Goal: Transaction & Acquisition: Purchase product/service

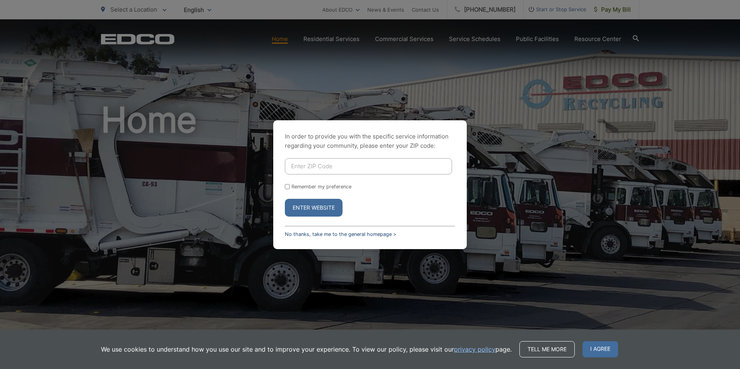
click at [360, 233] on link "No thanks, take me to the general homepage >" at bounding box center [340, 234] width 111 height 6
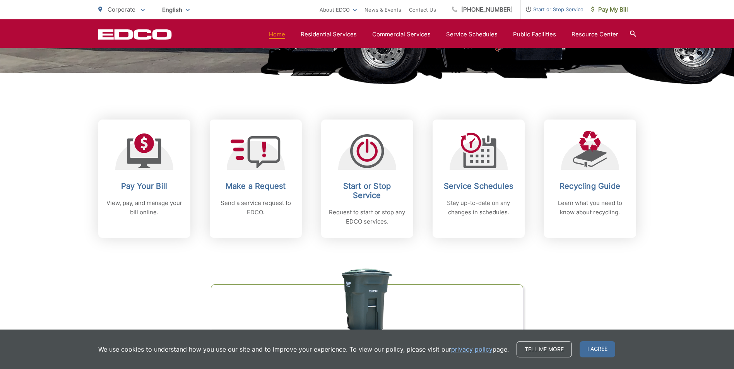
scroll to position [348, 0]
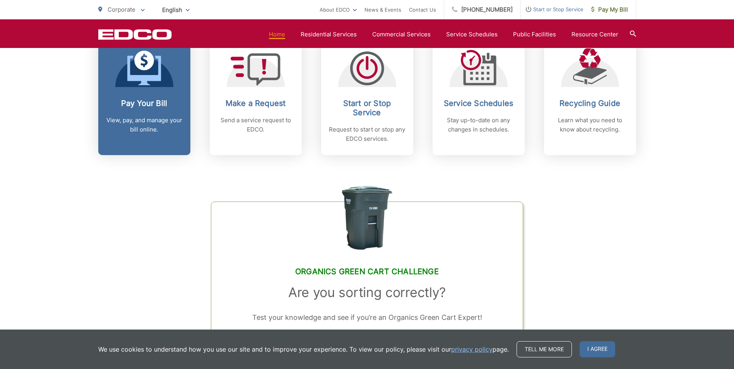
click at [162, 140] on link "Pay Your Bill View, pay, and manage your bill online." at bounding box center [144, 96] width 92 height 118
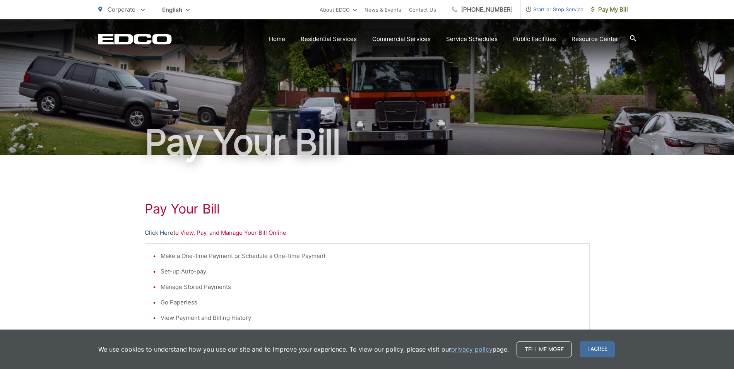
click at [169, 234] on link "Click Here" at bounding box center [159, 232] width 29 height 9
